Goal: Contribute content: Contribute content

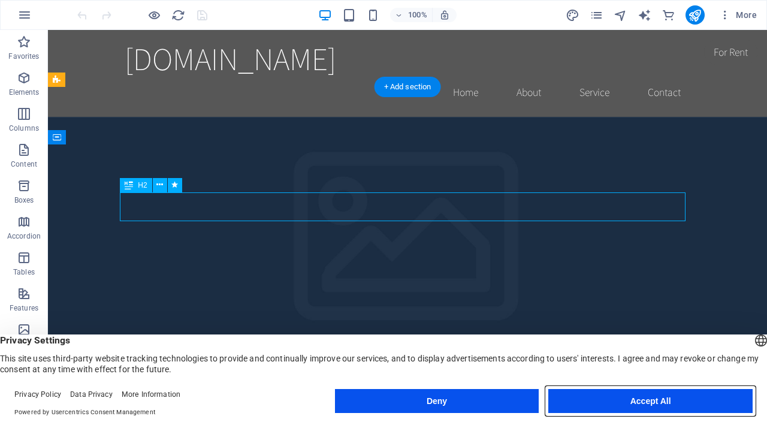
click at [629, 405] on button "Accept All" at bounding box center [650, 401] width 204 height 24
click at [626, 406] on div "Home Banner . banner .preset-banner-v3-home-hero-logo-nav-h1-slogan .parallax C…" at bounding box center [383, 415] width 767 height 19
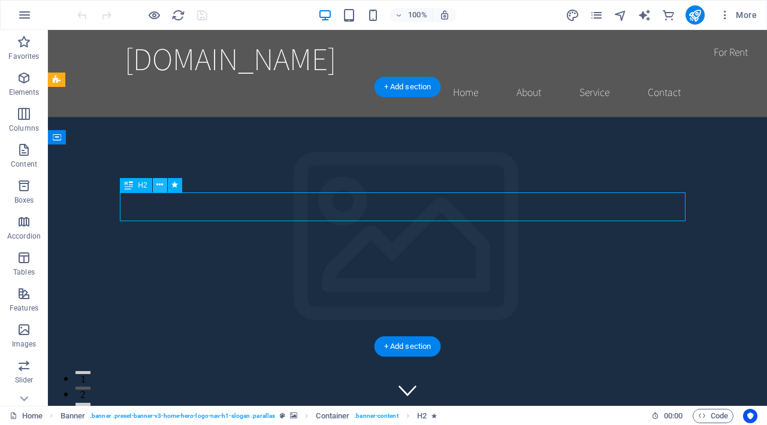
click at [159, 185] on icon at bounding box center [159, 185] width 7 height 13
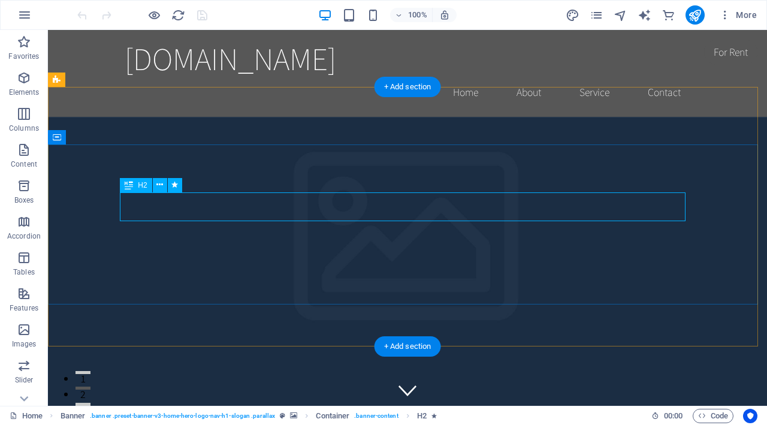
click at [416, 91] on div "+ Add section" at bounding box center [408, 87] width 67 height 20
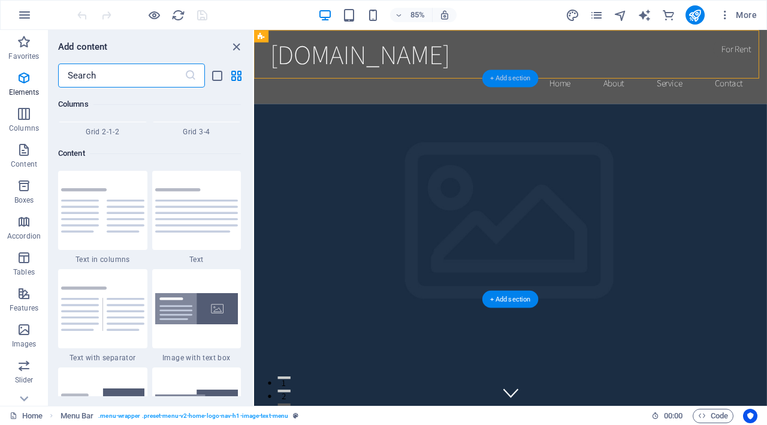
scroll to position [2097, 0]
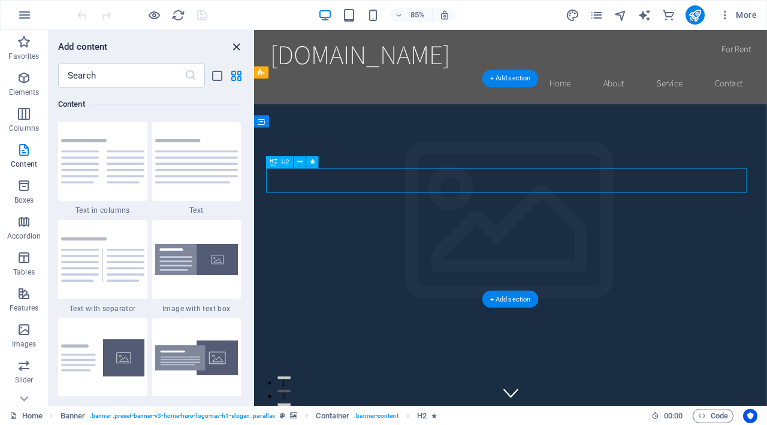
click at [240, 49] on icon "close panel" at bounding box center [237, 47] width 14 height 14
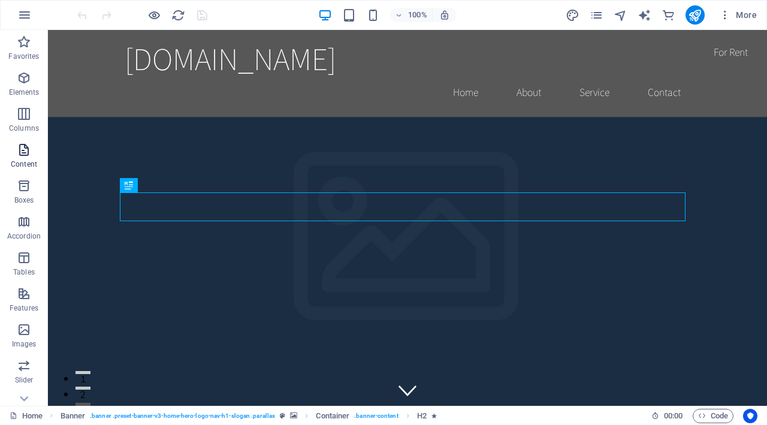
click at [23, 151] on icon "button" at bounding box center [24, 150] width 14 height 14
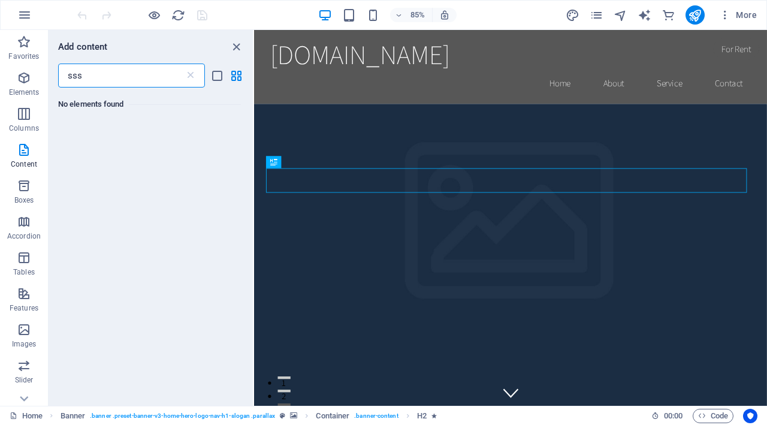
scroll to position [0, 0]
type input "s"
type input "Welcome"
click at [192, 192] on div "No elements found" at bounding box center [151, 242] width 204 height 309
click at [216, 80] on icon "list-view" at bounding box center [217, 76] width 14 height 14
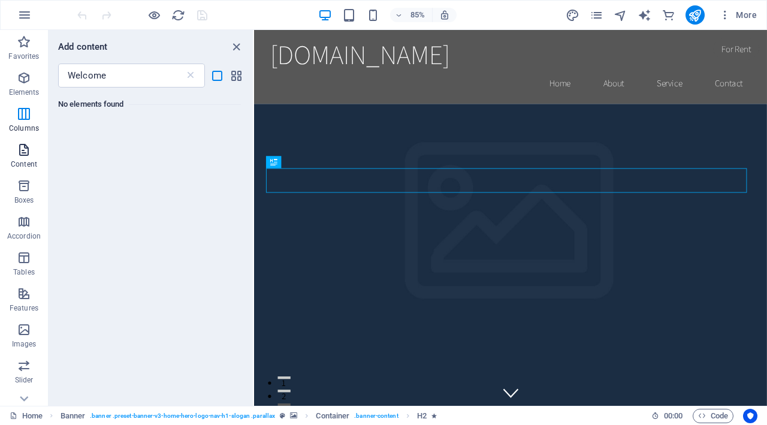
click at [30, 160] on p "Content" at bounding box center [24, 164] width 26 height 10
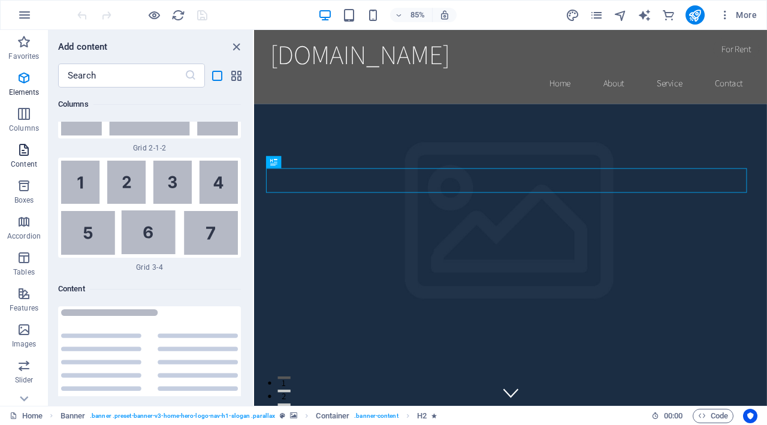
scroll to position [6090, 0]
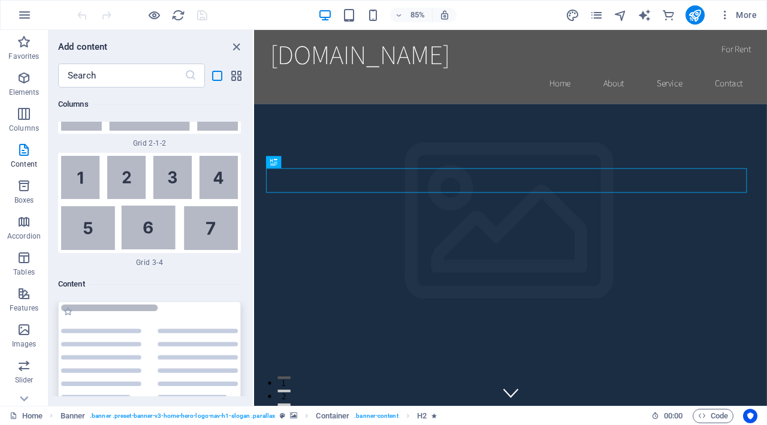
click at [114, 304] on img at bounding box center [149, 351] width 177 height 95
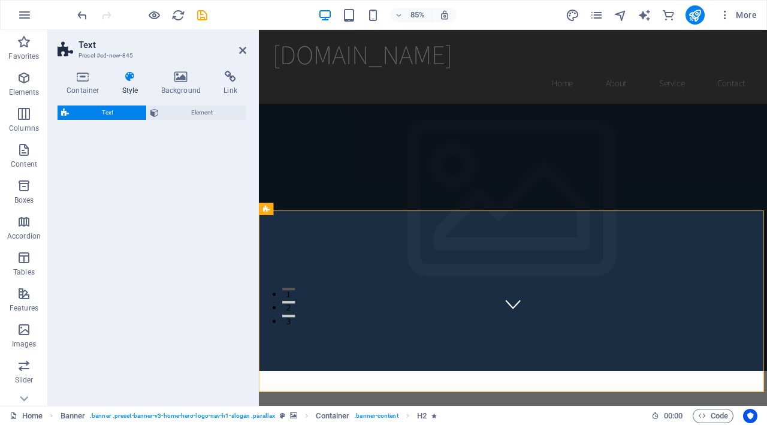
select select "rem"
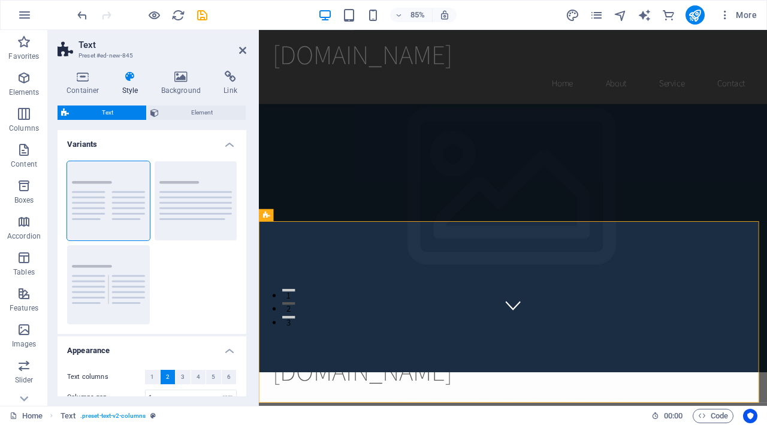
scroll to position [0, 0]
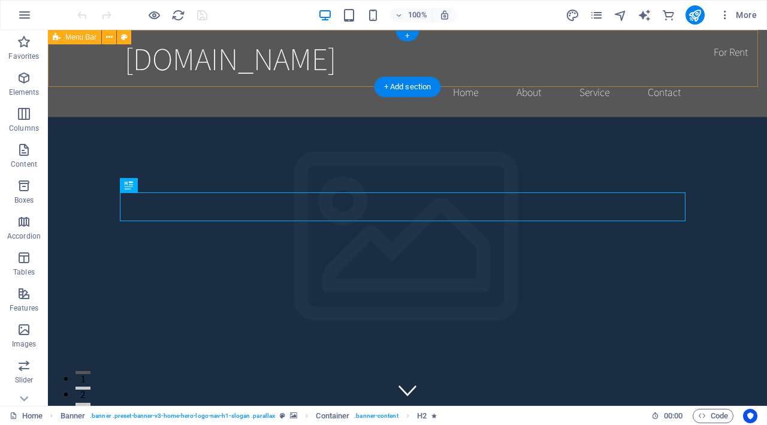
click at [410, 42] on div "[DOMAIN_NAME] Home About Service Contact" at bounding box center [407, 73] width 719 height 87
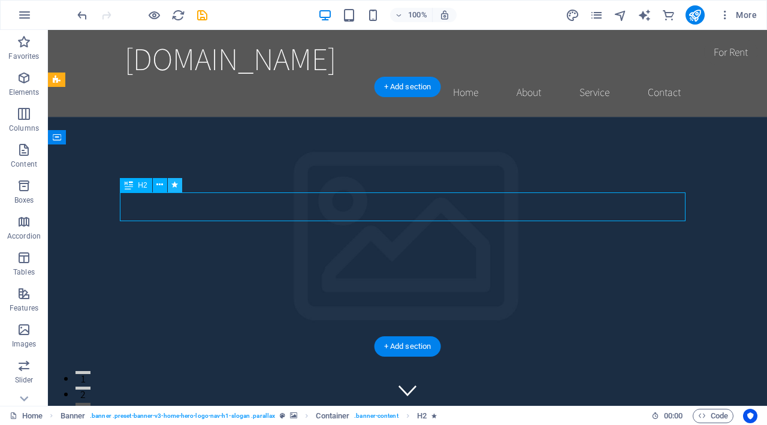
click at [174, 185] on icon at bounding box center [174, 185] width 7 height 13
select select "fade"
select select "s"
select select "onload"
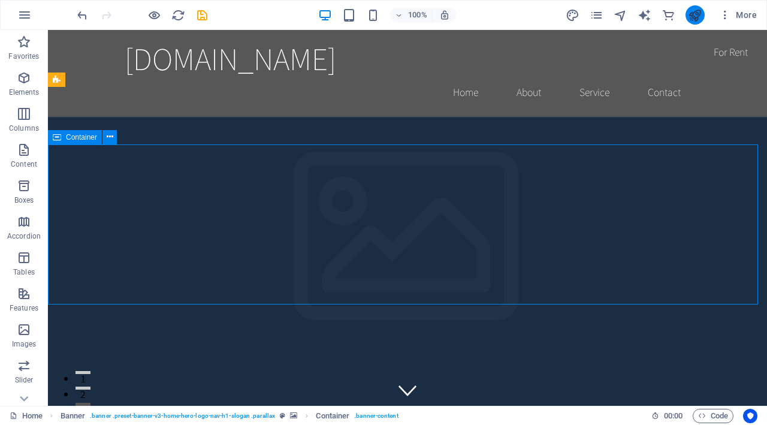
click at [696, 18] on icon "publish" at bounding box center [695, 15] width 14 height 14
checkbox input "false"
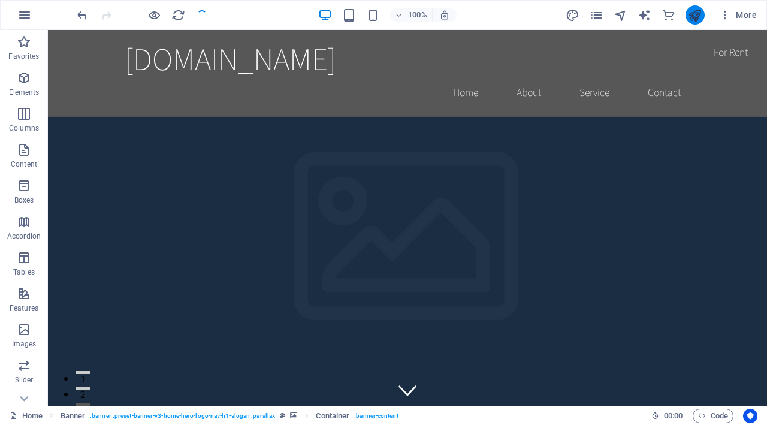
checkbox input "false"
